Goal: Task Accomplishment & Management: Manage account settings

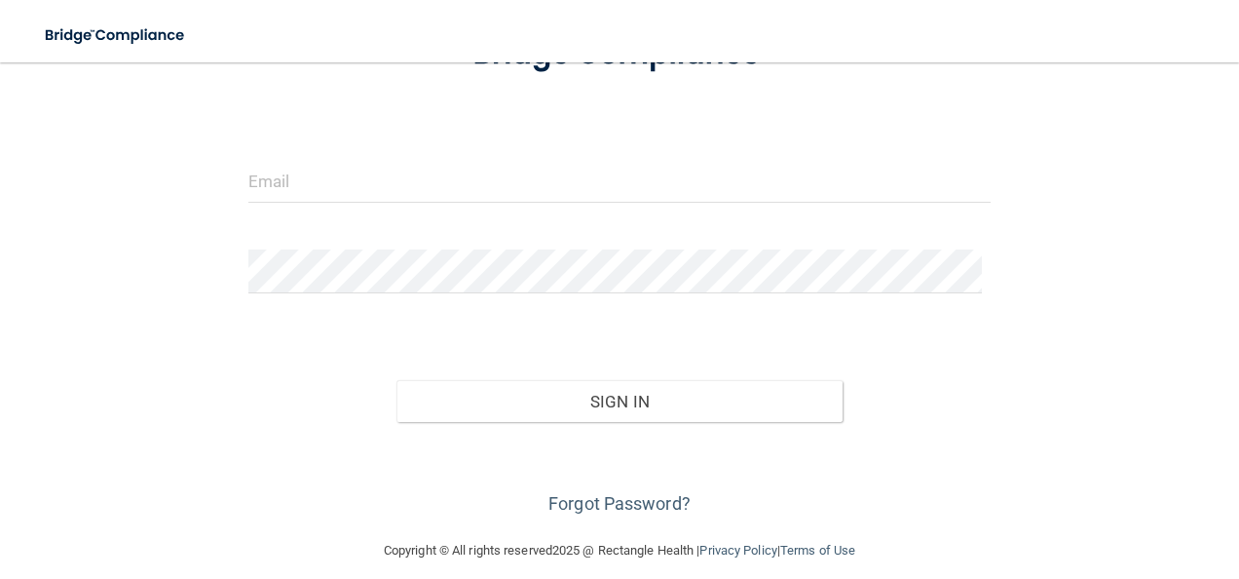
scroll to position [181, 0]
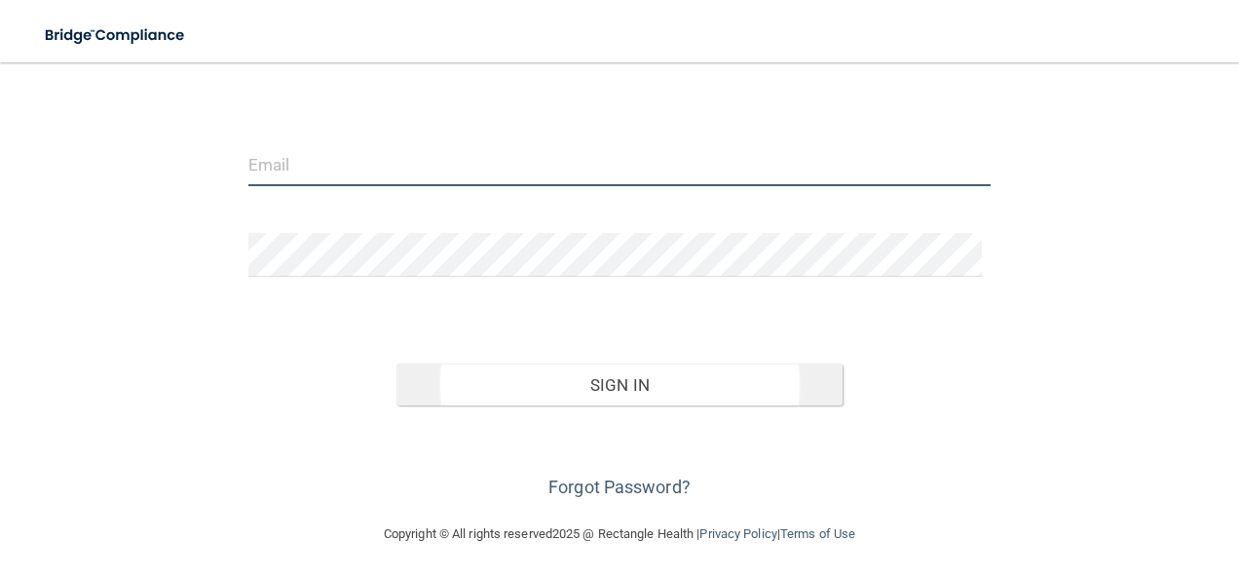
type input "[EMAIL_ADDRESS][DOMAIN_NAME]"
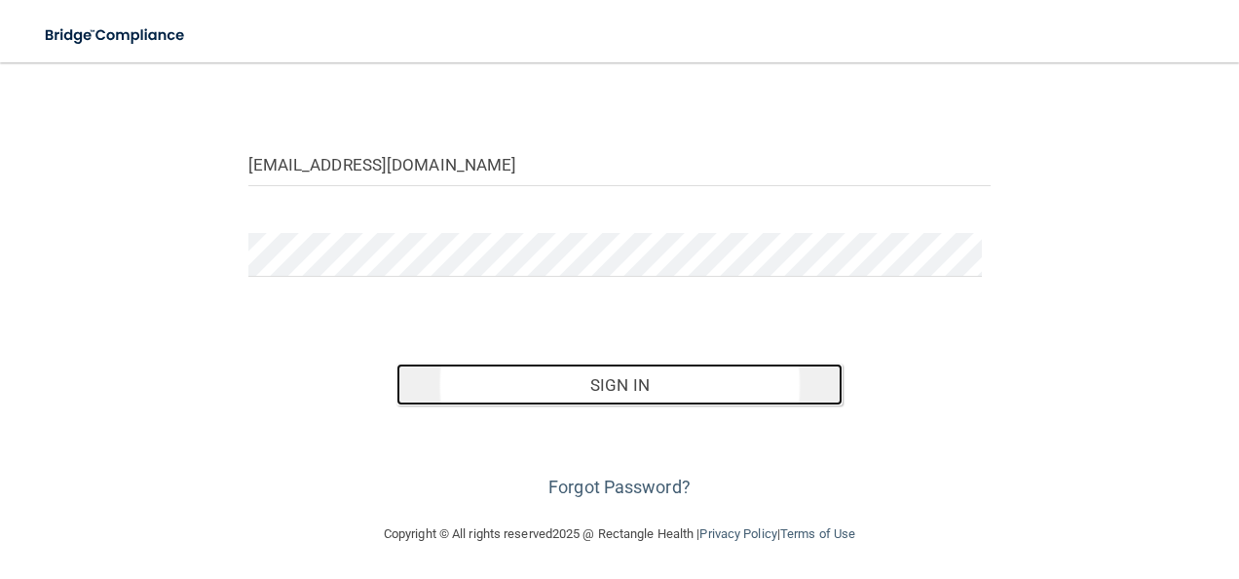
click at [620, 385] on button "Sign In" at bounding box center [620, 384] width 446 height 43
